Goal: Check status: Check status

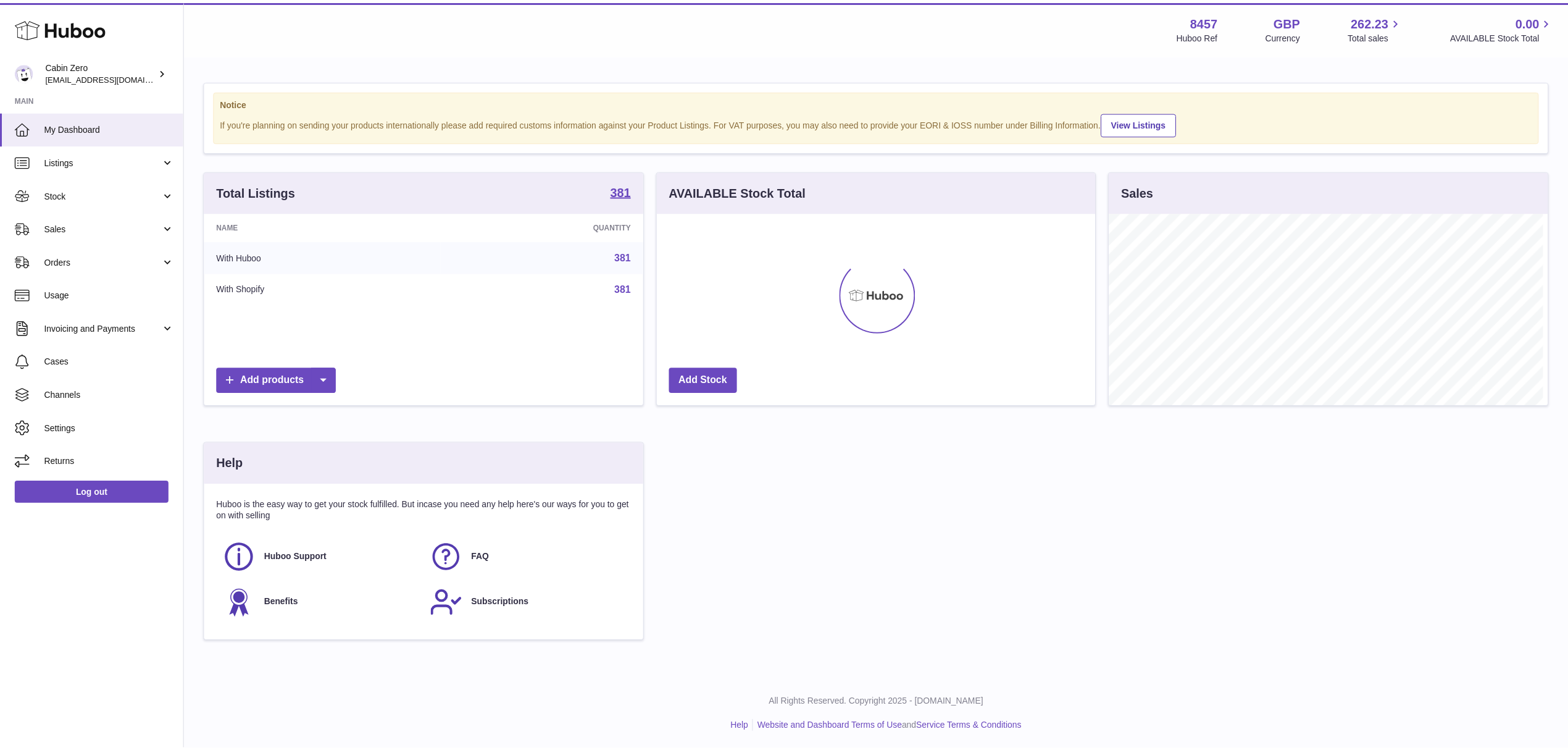
scroll to position [617517, 616986]
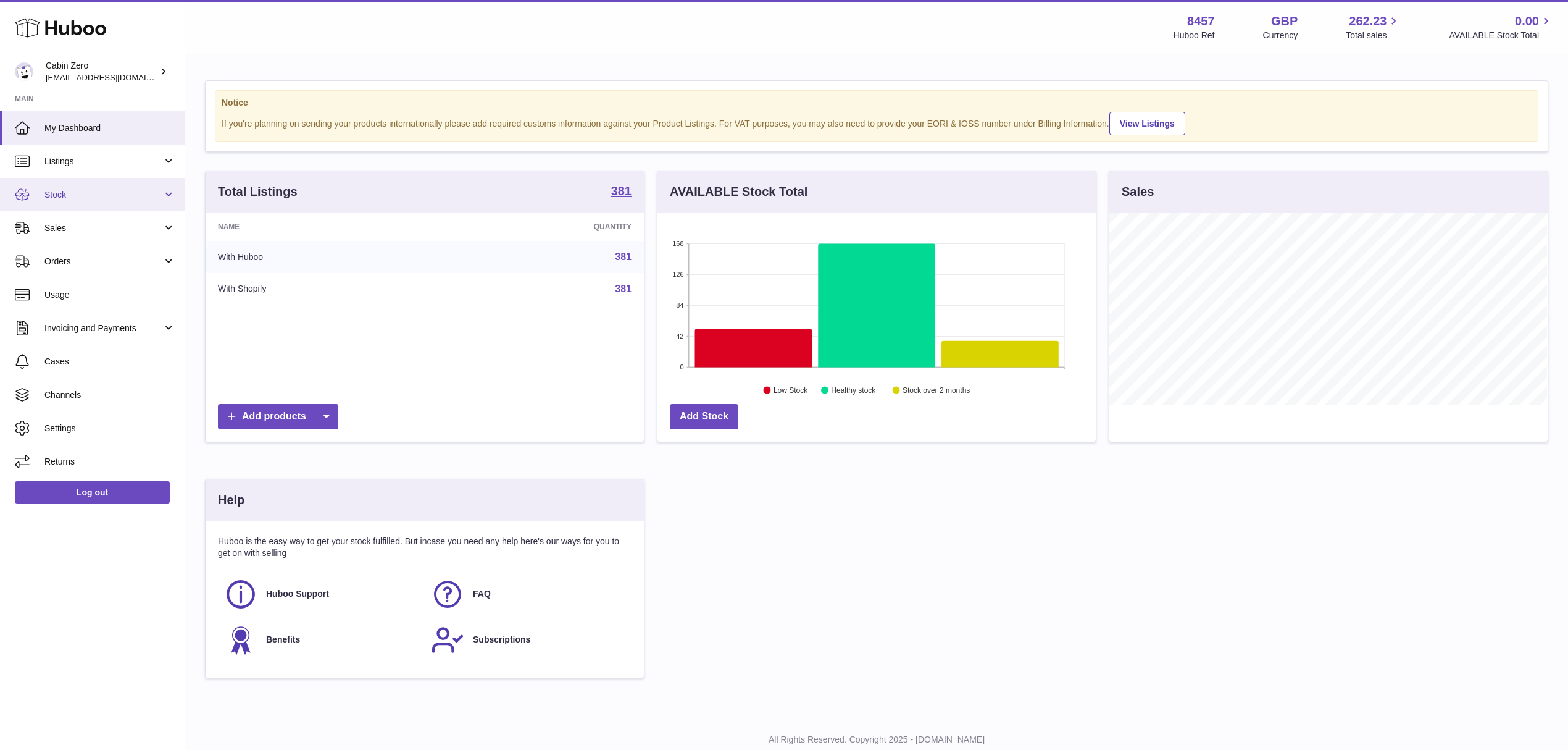
click at [55, 192] on span "Stock" at bounding box center [104, 195] width 117 height 12
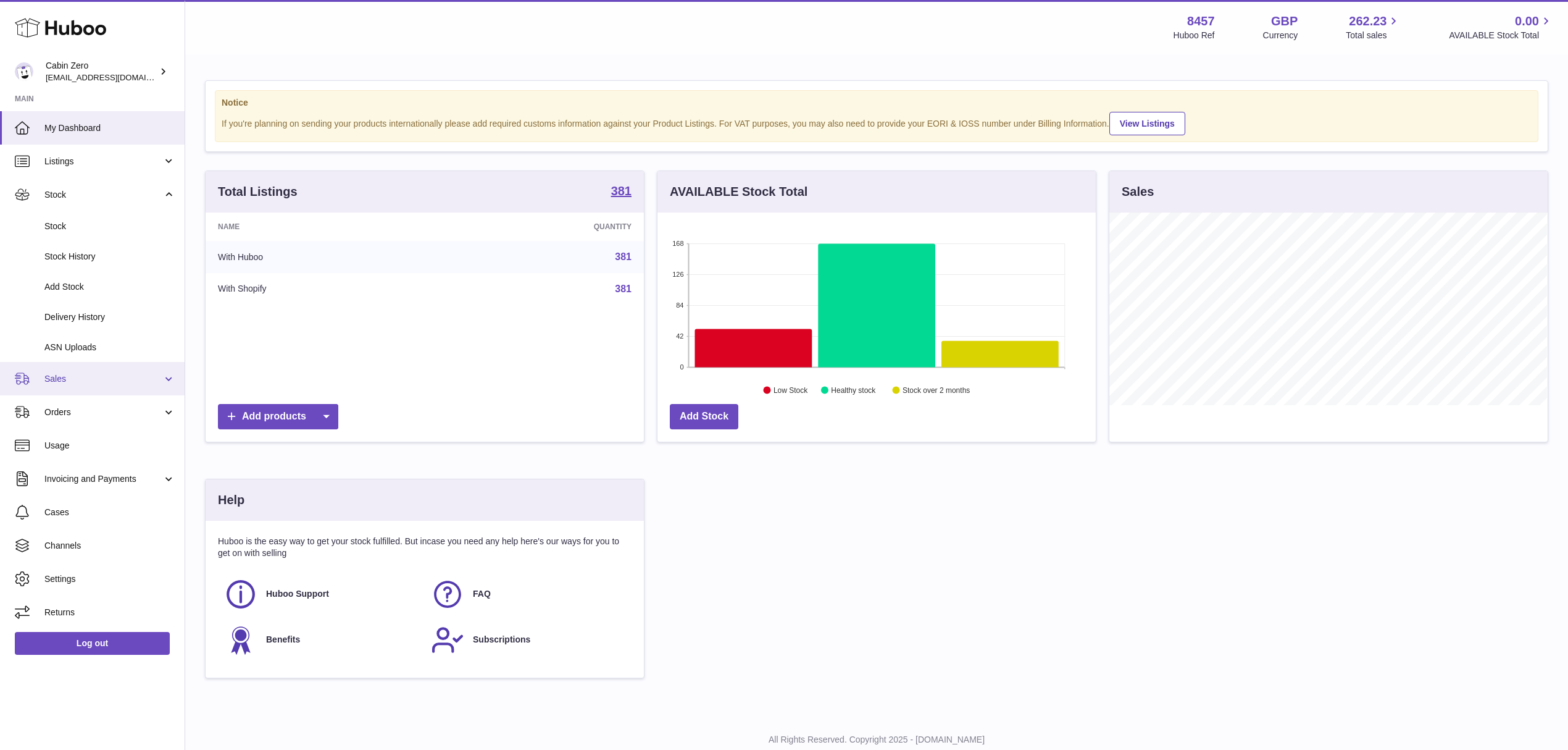
click at [53, 386] on link "Sales" at bounding box center [92, 377] width 184 height 33
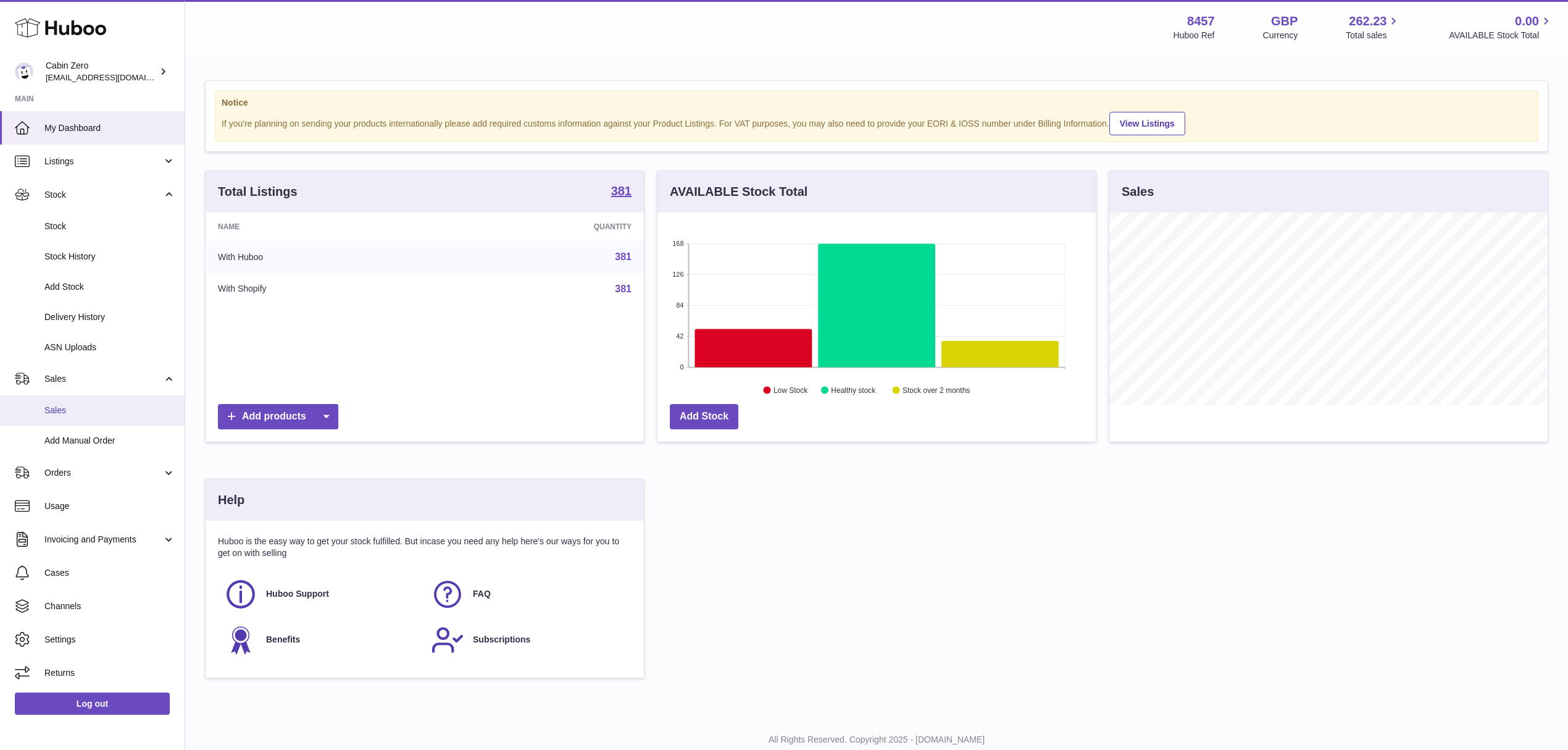
click at [57, 416] on link "Sales" at bounding box center [92, 410] width 184 height 30
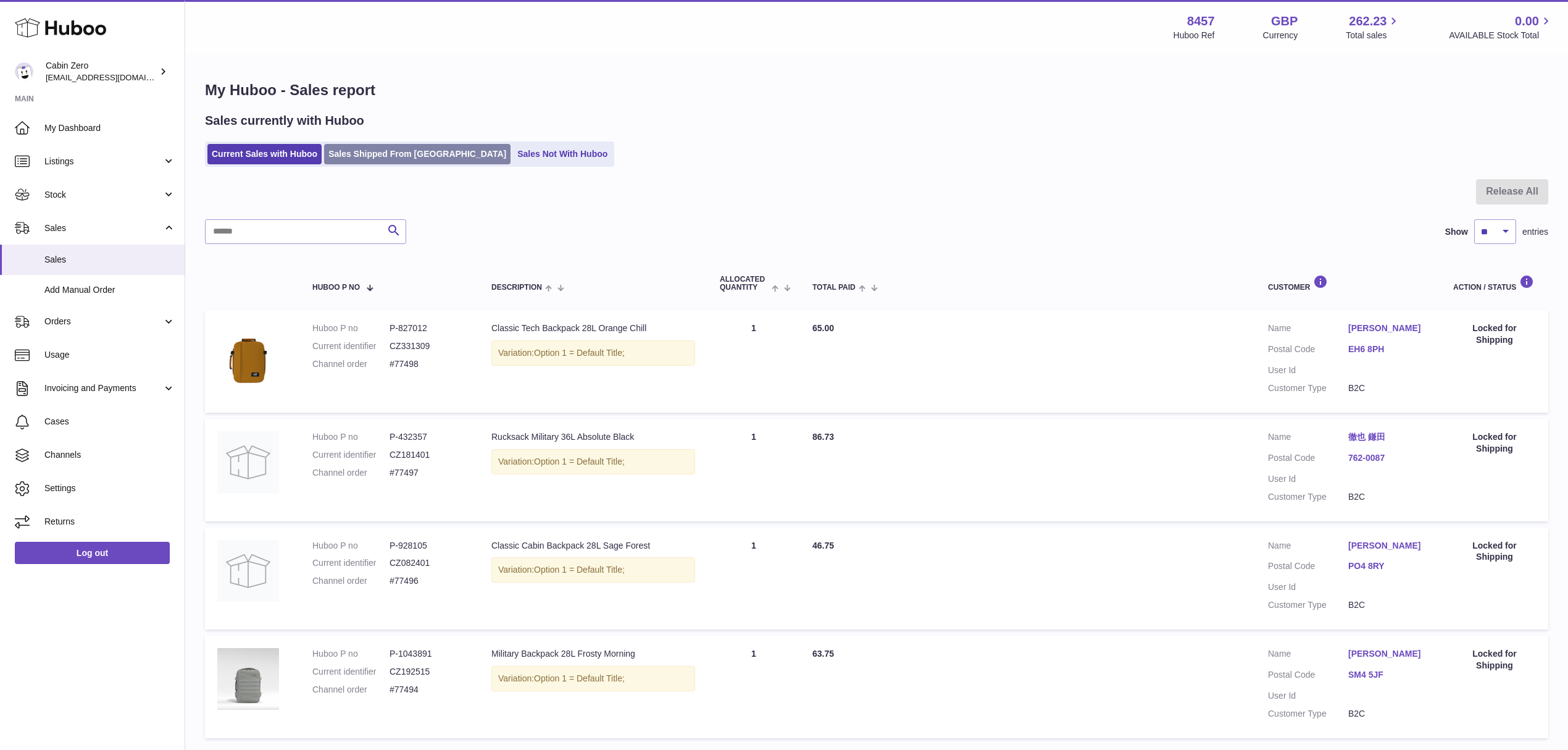
click at [358, 163] on link "Sales Shipped From [GEOGRAPHIC_DATA]" at bounding box center [417, 154] width 186 height 20
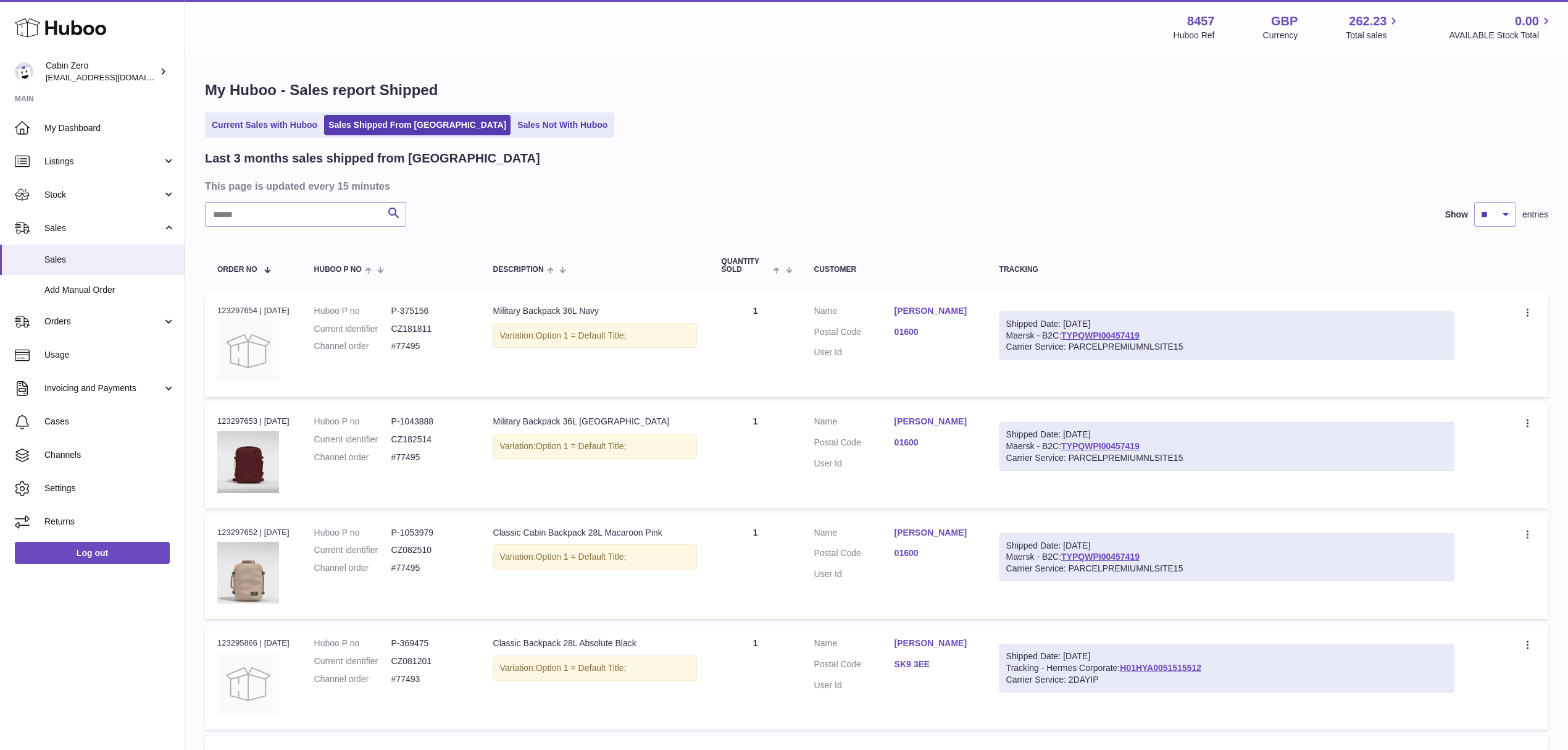
click at [226, 221] on input "text" at bounding box center [306, 214] width 201 height 25
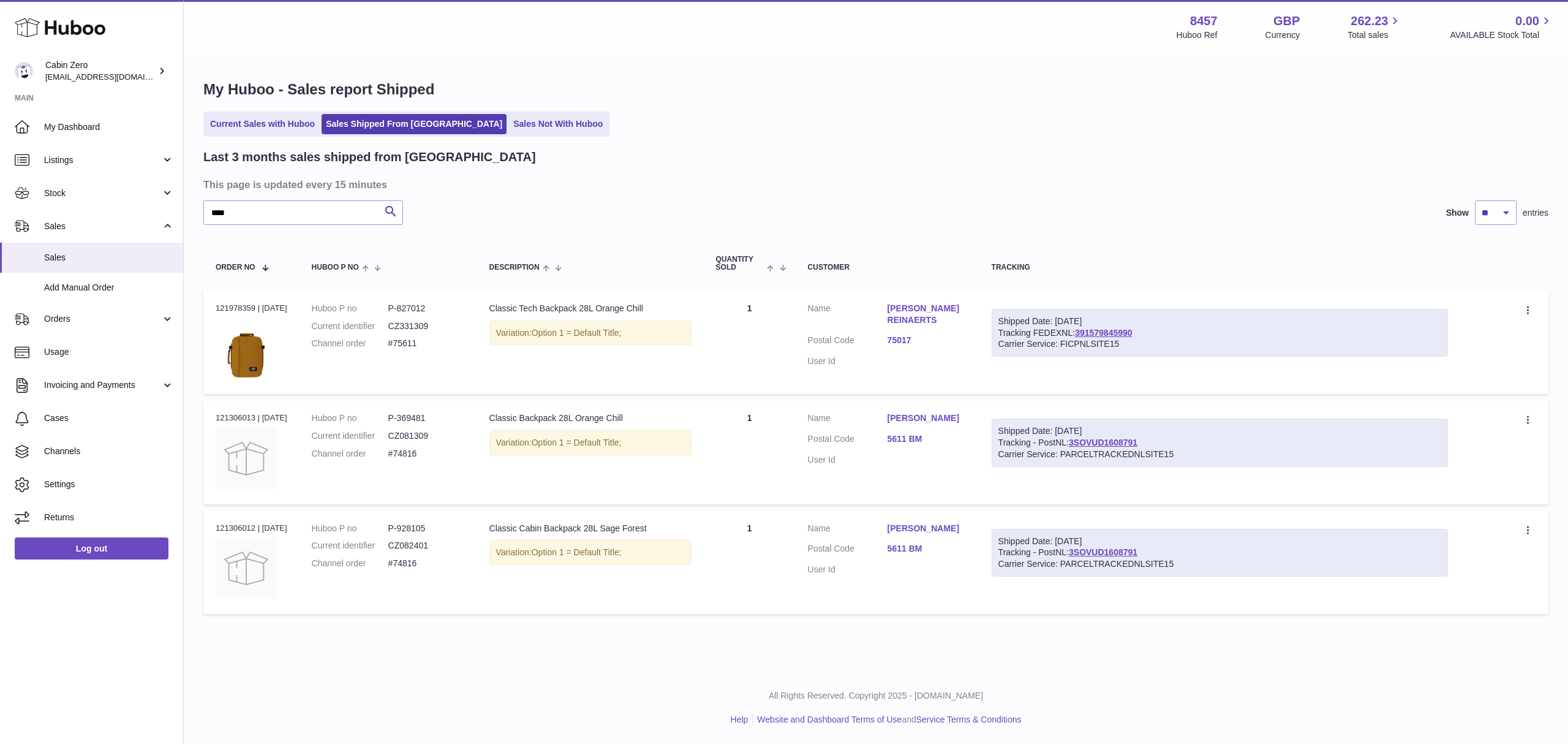
click at [409, 452] on dd "#74816" at bounding box center [427, 454] width 77 height 12
copy tr "#74816 Description"
click at [238, 415] on div "Order no 121306013 | 19th Jul" at bounding box center [251, 417] width 72 height 11
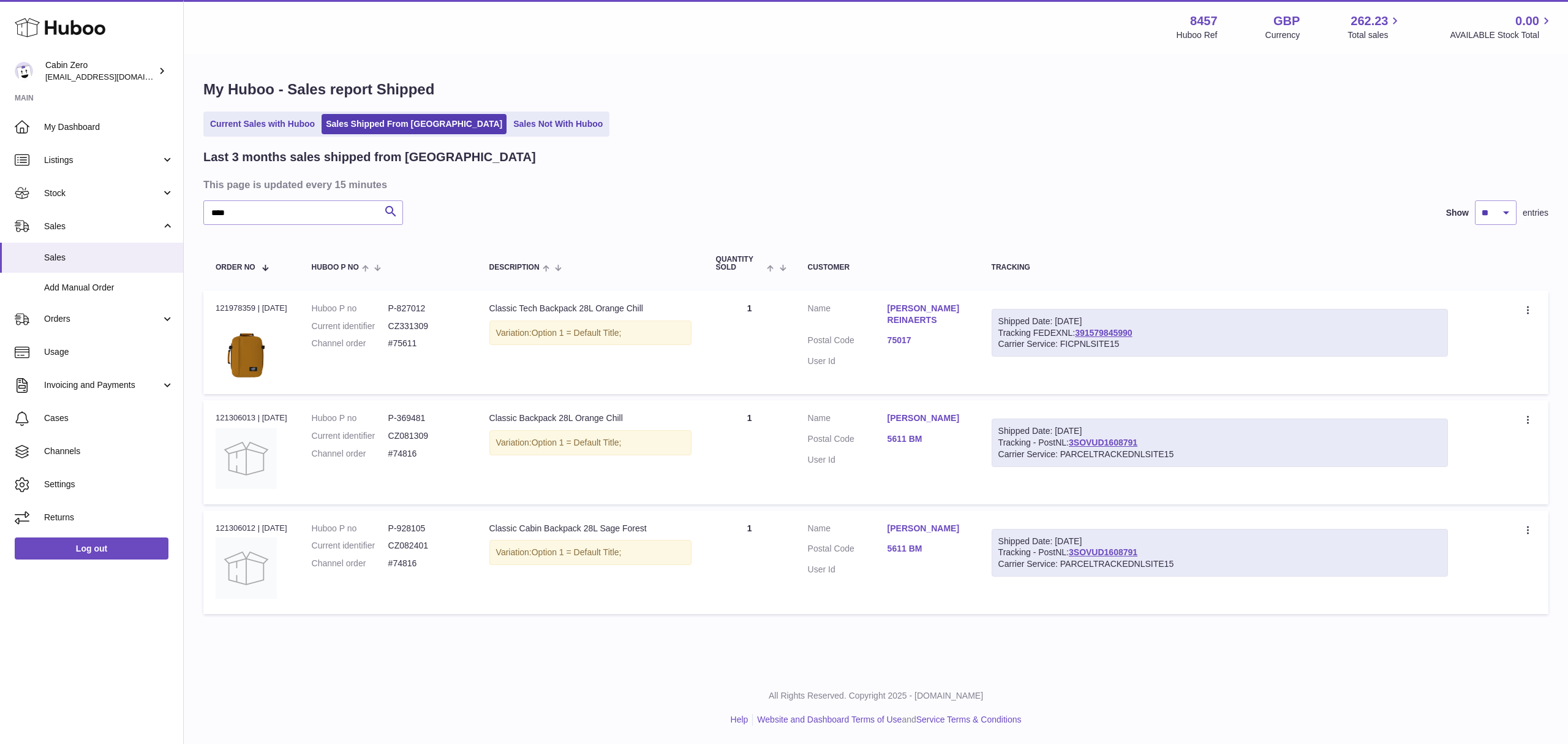
click at [238, 415] on div "Order no 121306013 | 19th Jul" at bounding box center [251, 417] width 72 height 11
copy div "121306013"
click at [220, 218] on input "****" at bounding box center [303, 212] width 199 height 25
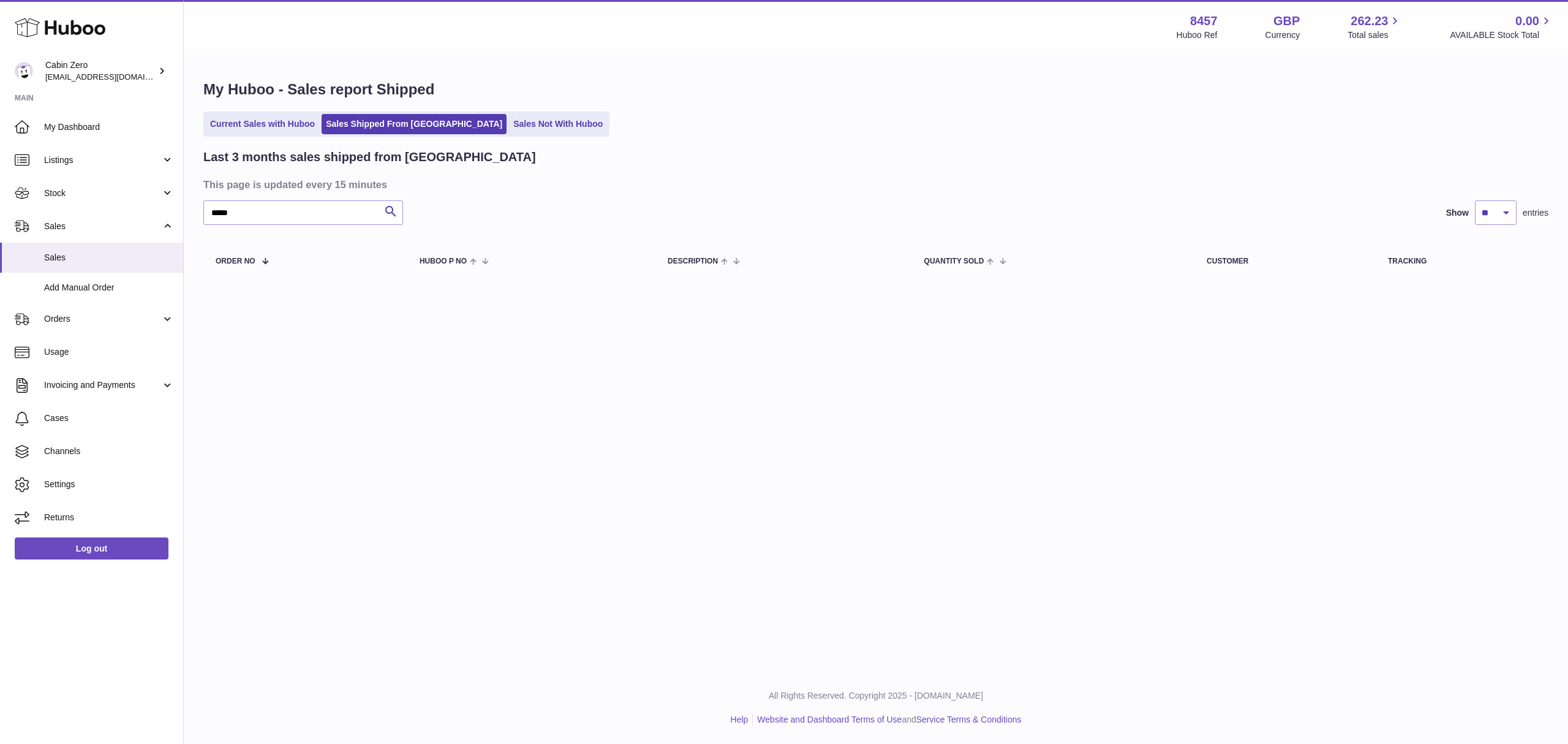
click at [484, 425] on div "Menu Huboo 8457 Huboo Ref GBP Currency 262.23 Total sales 0.00 AVAILABLE Stock …" at bounding box center [876, 336] width 1384 height 672
click at [373, 357] on div "Menu Huboo 8457 Huboo Ref GBP Currency 262.23 Total sales 0.00 AVAILABLE Stock …" at bounding box center [876, 336] width 1384 height 672
click at [218, 207] on input "*****" at bounding box center [303, 212] width 199 height 25
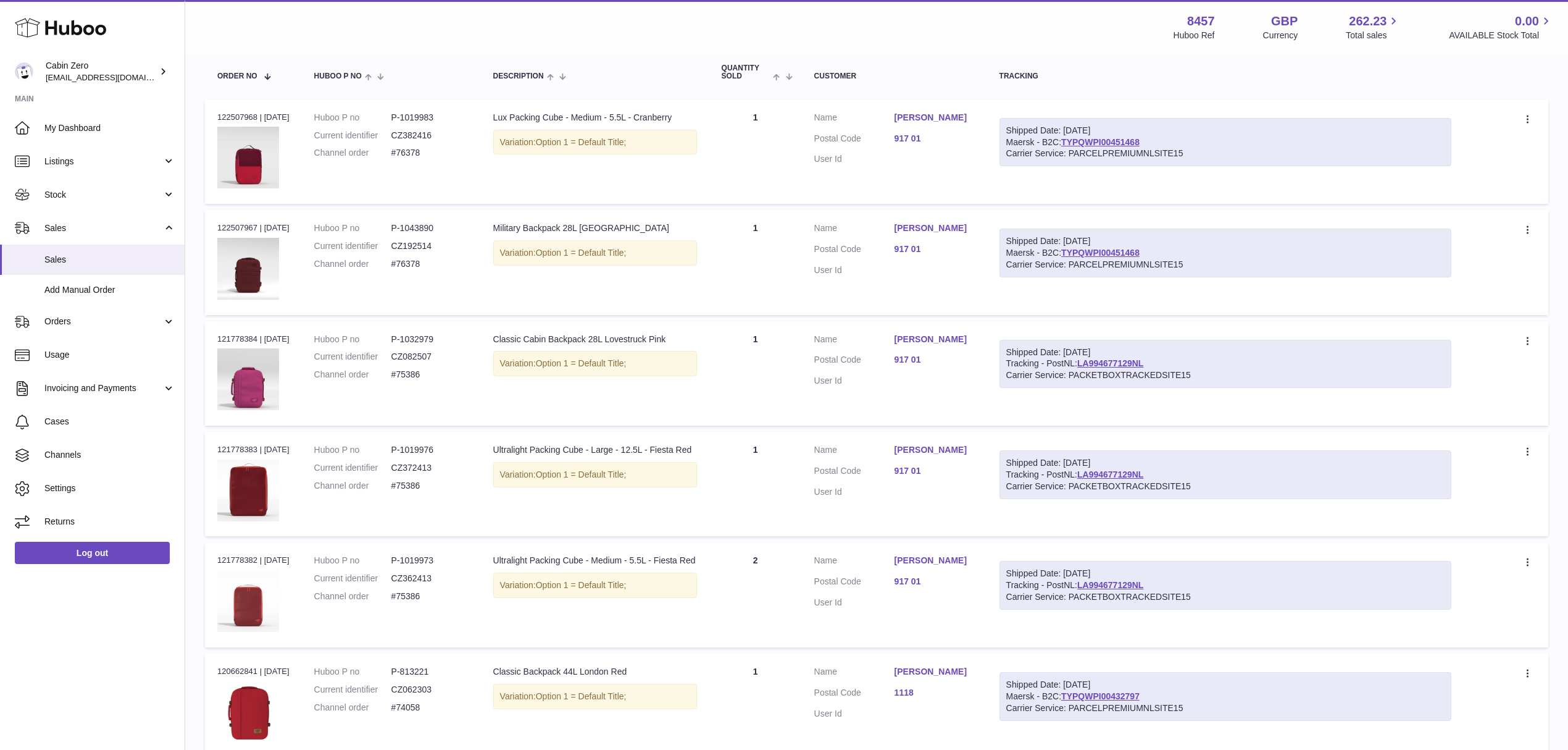
scroll to position [164, 0]
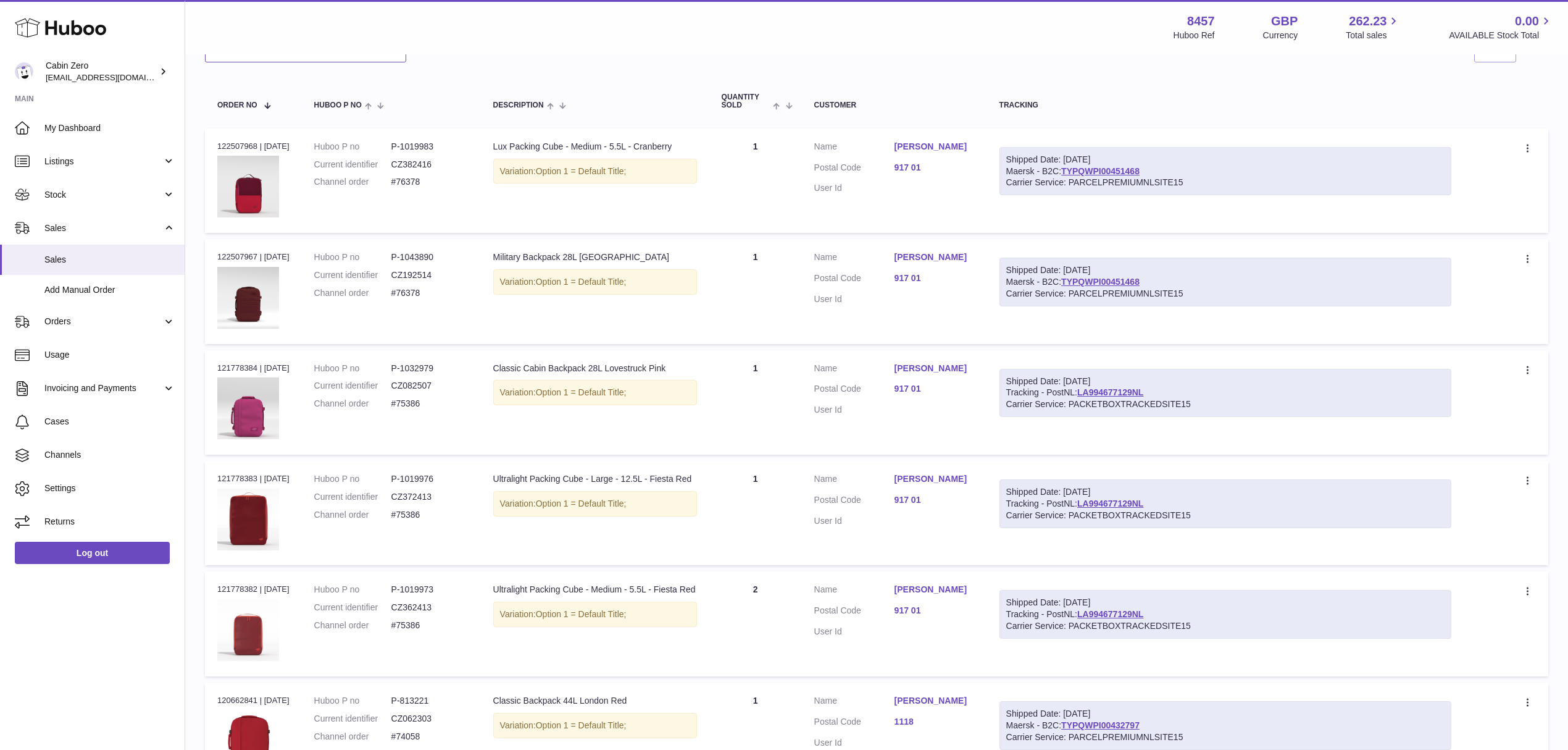
type input "*****"
click at [411, 626] on dd "#75386" at bounding box center [430, 625] width 78 height 12
copy tr "#75386 Description"
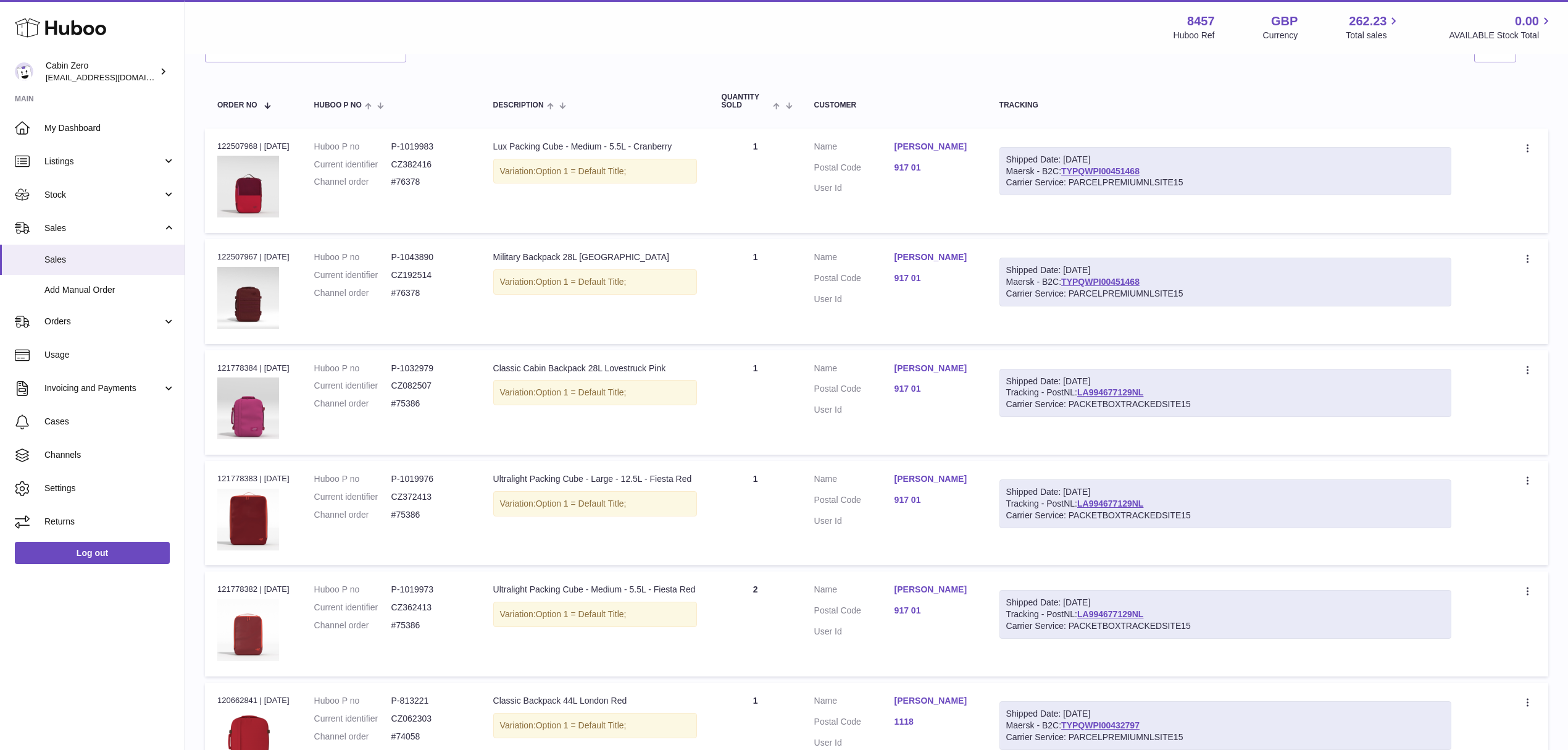
click at [226, 584] on div "Order no 121778382 | 27th Jul" at bounding box center [253, 589] width 73 height 11
copy div "121778382"
